Goal: Task Accomplishment & Management: Use online tool/utility

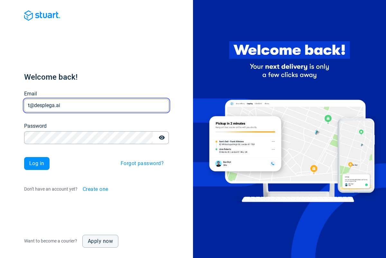
type input "t@desplega.ai"
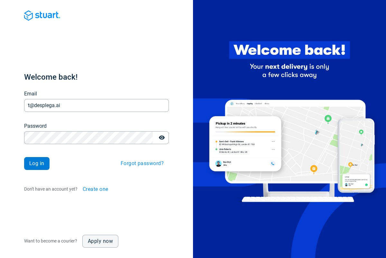
click at [37, 163] on span "Log in" at bounding box center [36, 163] width 15 height 5
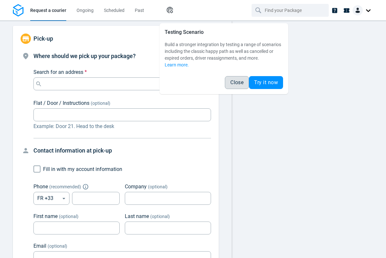
click at [237, 82] on span "Close" at bounding box center [237, 82] width 13 height 5
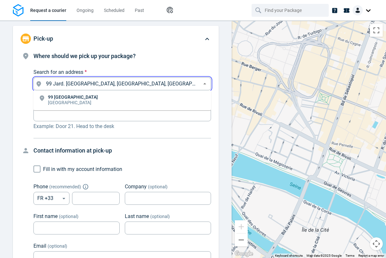
click at [122, 100] on li "[STREET_ADDRESS]" at bounding box center [122, 100] width 178 height 15
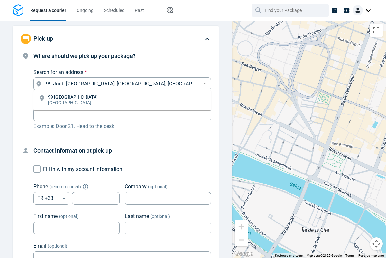
type input "99 Jard. [GEOGRAPHIC_DATA], [GEOGRAPHIC_DATA], [GEOGRAPHIC_DATA]"
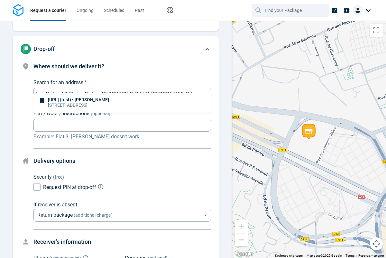
type input "10 Pl. de l'Opéra, [GEOGRAPHIC_DATA], [GEOGRAPHIC_DATA]"
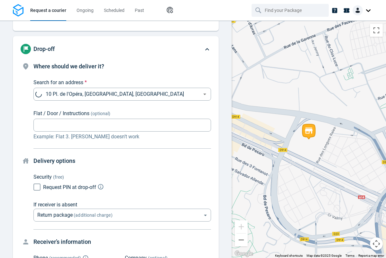
click at [122, 139] on body "Request a courier Ongoing Scheduled Past Happy Path Pick-up 99 Jard. de l'Arche…" at bounding box center [193, 129] width 386 height 258
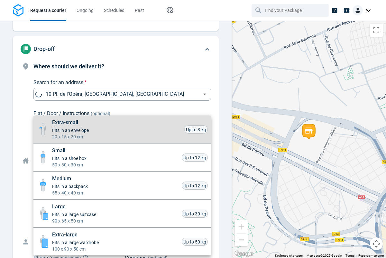
scroll to position [284, 0]
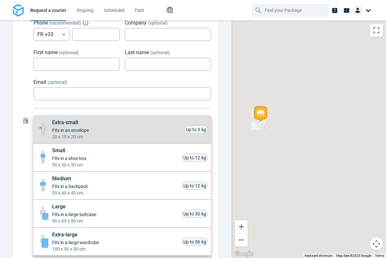
click at [122, 157] on li "Small Fits in a shoe box 50 x 30 x 30 cm Up to 12 kg" at bounding box center [122, 157] width 178 height 28
type input "small"
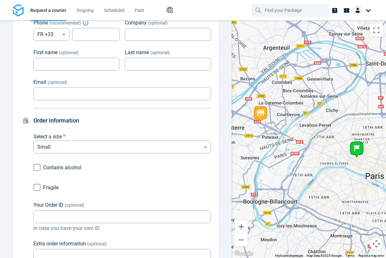
click at [37, 181] on input "Fragile" at bounding box center [37, 187] width 12 height 12
checkbox input "true"
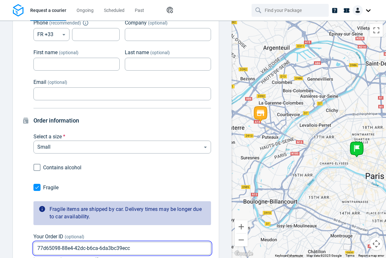
type input "77d65098-88e4-42dc-b6ca-6da3bc39eccc"
